Goal: Task Accomplishment & Management: Manage account settings

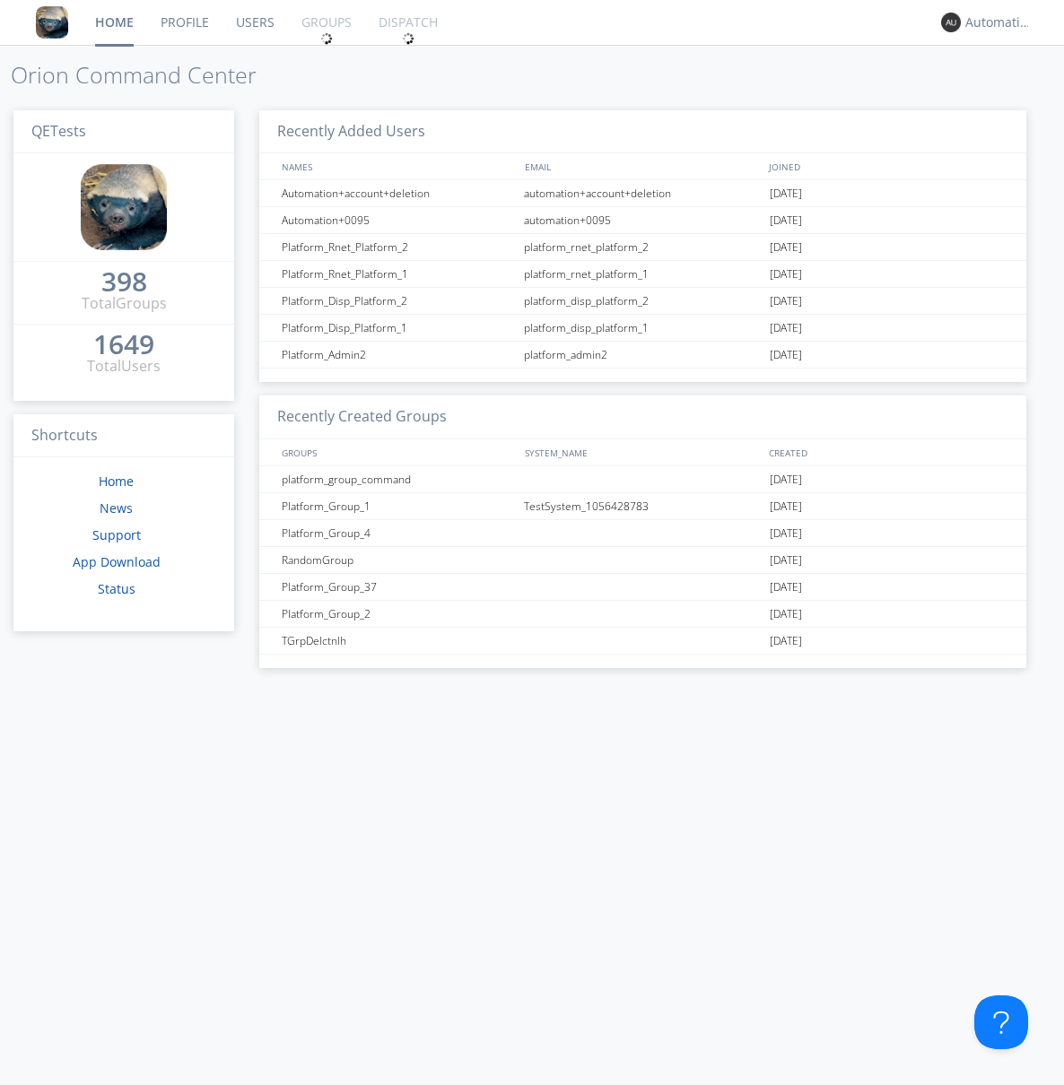
click at [325, 22] on link "Groups" at bounding box center [326, 22] width 77 height 45
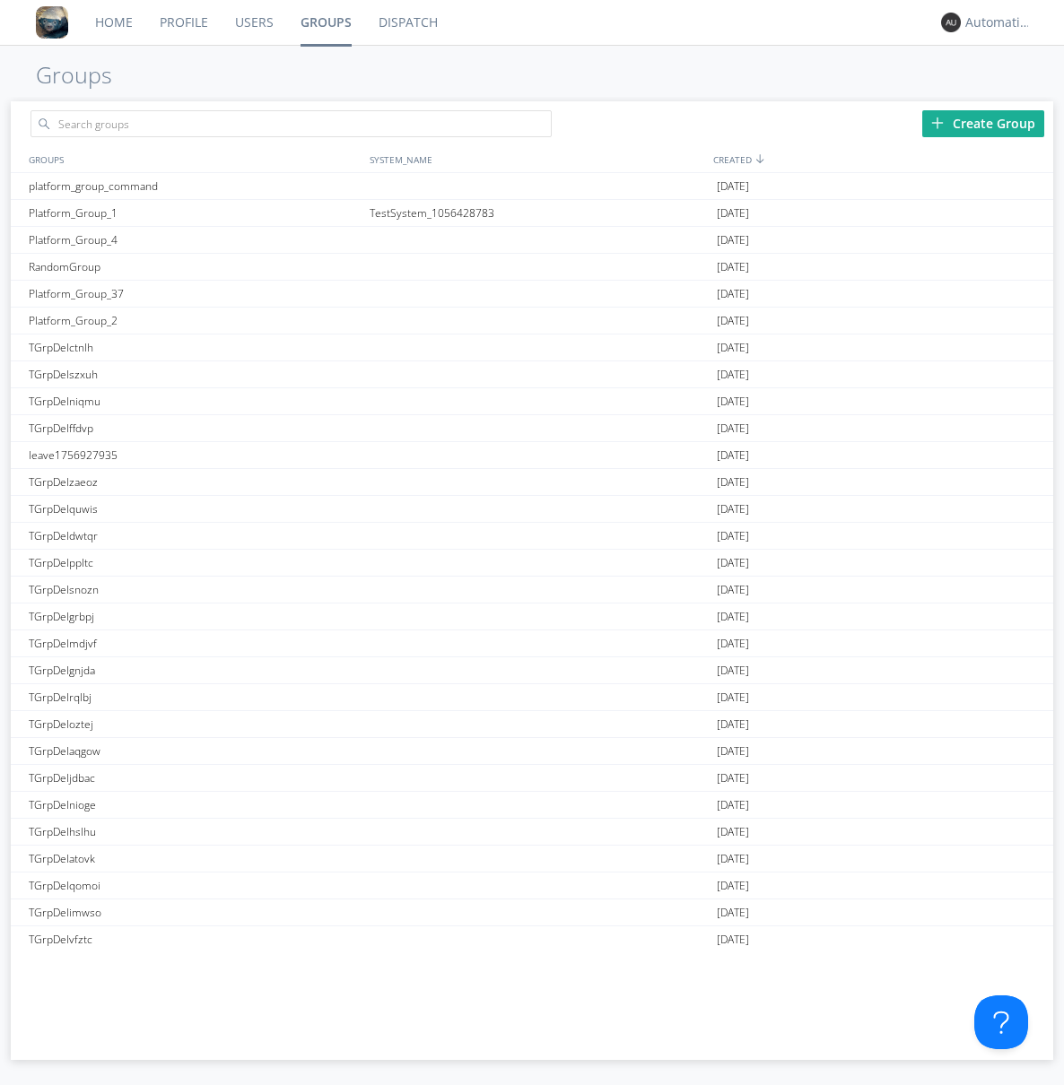
click at [983, 123] on div "Create Group" at bounding box center [983, 123] width 122 height 27
click at [325, 22] on link "Groups" at bounding box center [326, 22] width 78 height 45
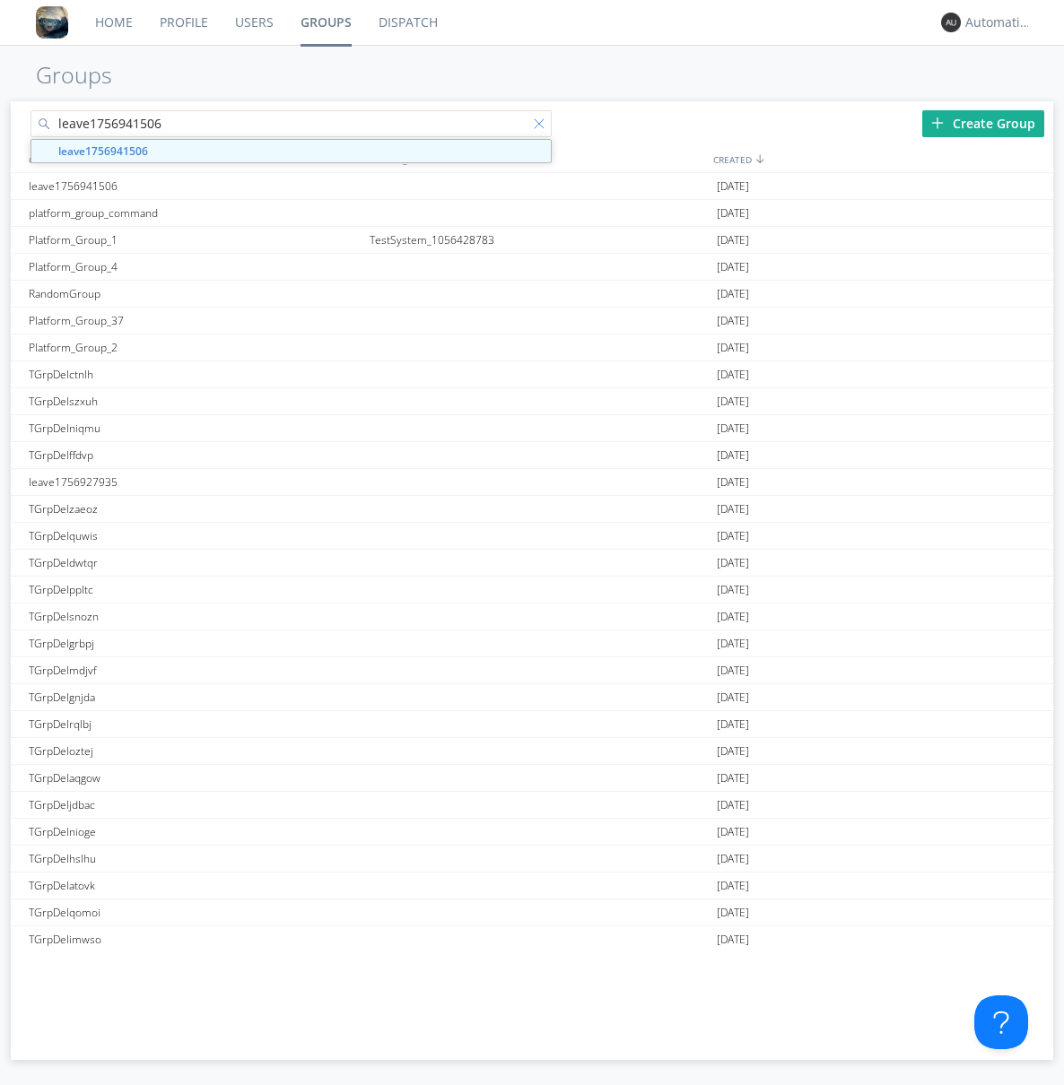
type input "leave1756941506"
click at [542, 126] on div at bounding box center [543, 127] width 18 height 18
type input "leave1756941506"
click at [195, 186] on div "leave1756941506" at bounding box center [195, 186] width 342 height 26
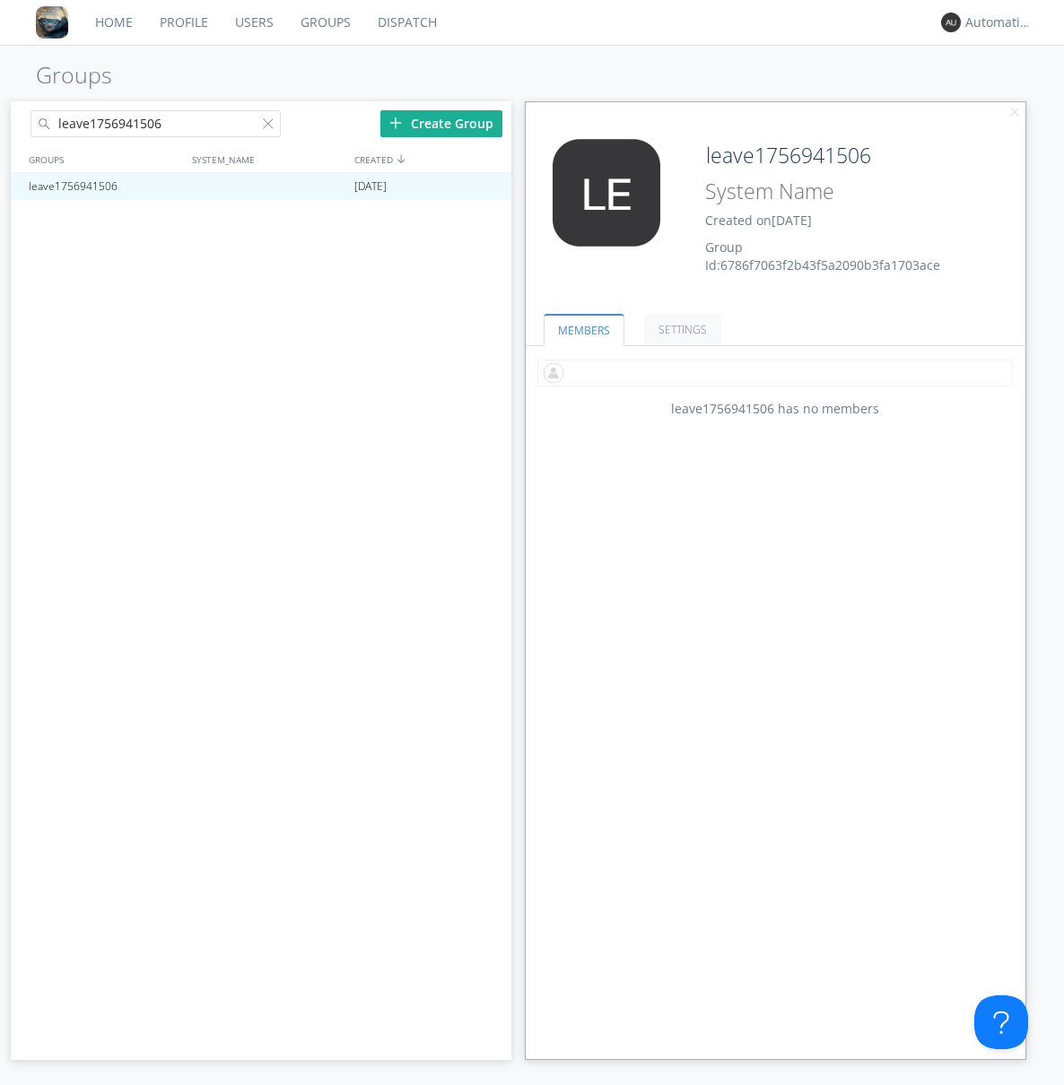
click at [775, 372] on input "text" at bounding box center [774, 373] width 475 height 27
type input "automation+0102"
click at [771, 372] on input "text" at bounding box center [774, 373] width 475 height 27
type input "automation+0103"
click at [771, 372] on input "text" at bounding box center [774, 373] width 475 height 27
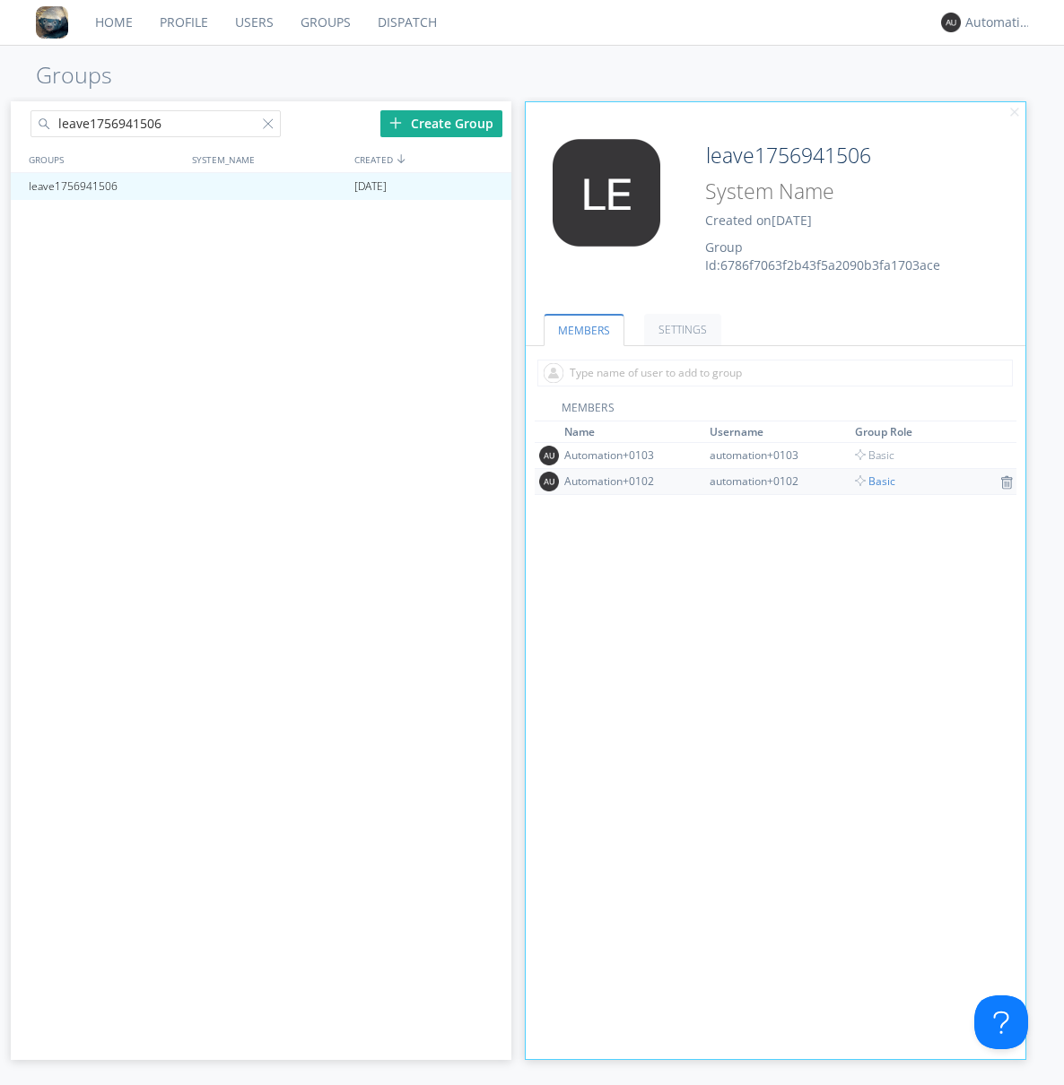
click at [868, 481] on span "Basic" at bounding box center [875, 481] width 40 height 15
click at [488, 187] on div at bounding box center [488, 186] width 18 height 14
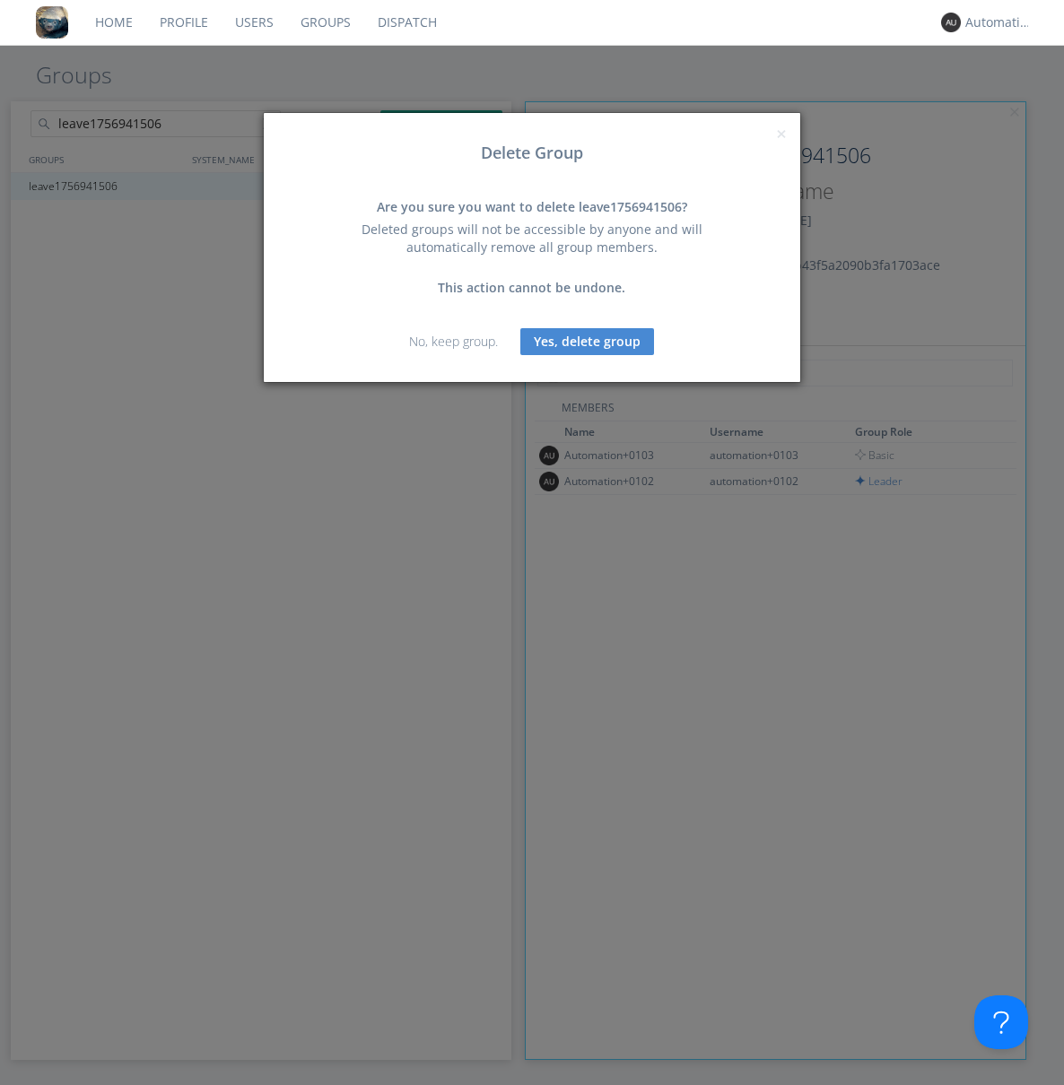
click at [587, 341] on button "Yes, delete group" at bounding box center [587, 341] width 134 height 27
